Goal: Information Seeking & Learning: Learn about a topic

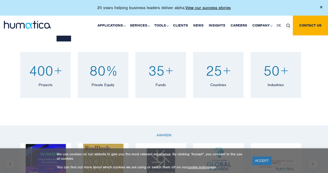
scroll to position [430, 0]
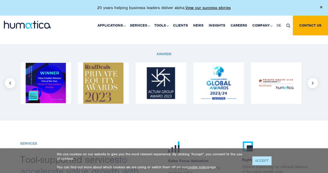
click at [267, 164] on link "ACCEPT" at bounding box center [262, 160] width 19 height 9
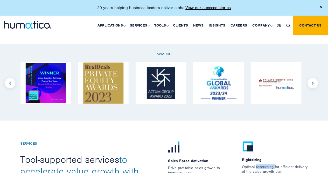
click at [267, 164] on p "Optimal resourcing for efficient delivery of the value growth plan." at bounding box center [275, 171] width 66 height 15
click at [314, 82] on button "Next" at bounding box center [313, 83] width 10 height 10
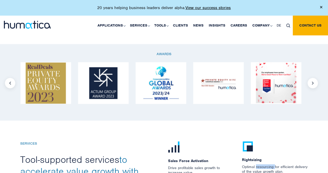
click at [314, 82] on button "Next" at bounding box center [313, 83] width 10 height 10
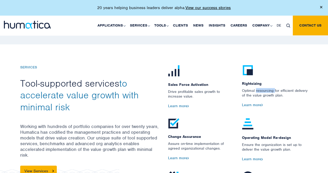
scroll to position [520, 0]
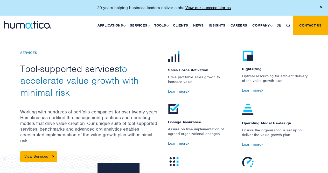
click at [159, 130] on p "Working with hundreds of portfolio companies for over twenty years, Humatica ha…" at bounding box center [90, 130] width 140 height 42
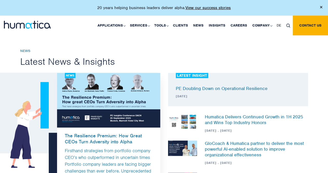
scroll to position [1240, 0]
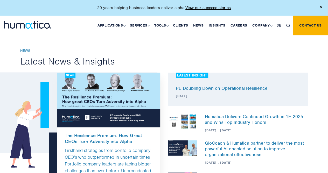
click at [164, 72] on div "News The Resilience Premium: How Great CEOs Turn Adversity into Alpha Firsthand…" at bounding box center [108, 141] width 111 height 138
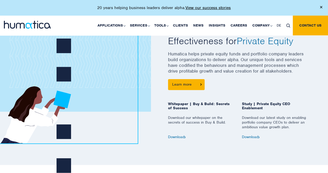
scroll to position [0, 0]
